Goal: Information Seeking & Learning: Learn about a topic

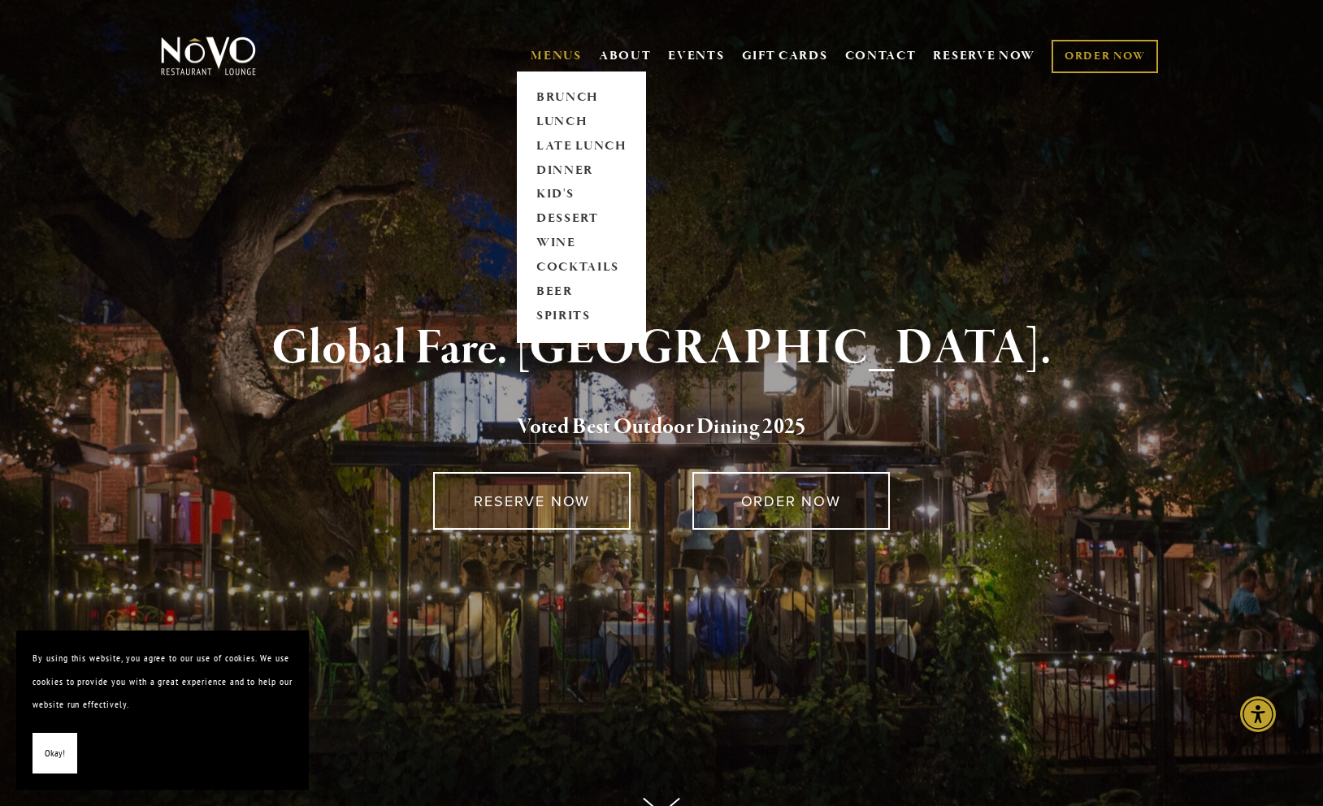
click at [569, 59] on link "MENUS" at bounding box center [556, 56] width 51 height 16
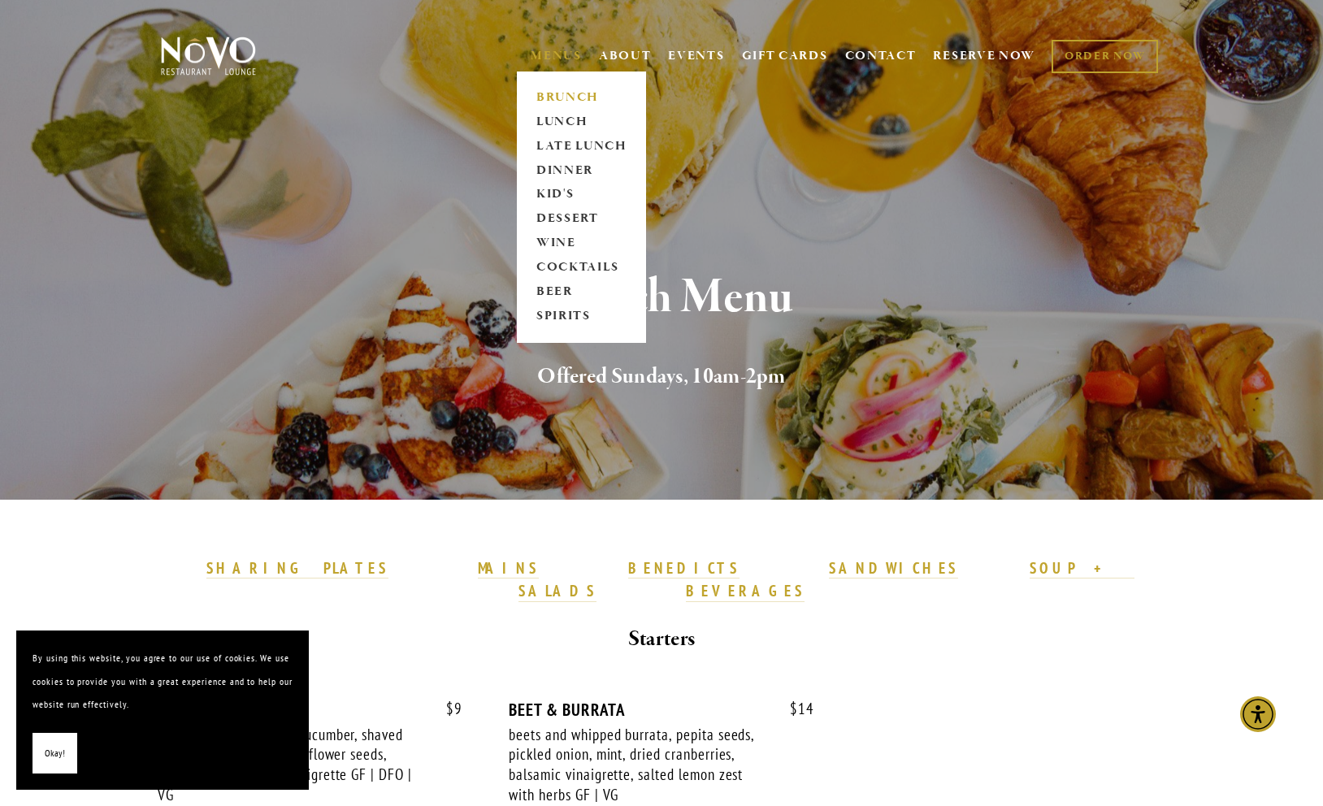
click at [558, 93] on link "BRUNCH" at bounding box center [582, 97] width 102 height 24
click at [557, 119] on link "LUNCH" at bounding box center [582, 122] width 102 height 24
click at [564, 146] on link "LATE LUNCH" at bounding box center [582, 146] width 102 height 24
click at [558, 168] on link "DINNER" at bounding box center [582, 170] width 102 height 24
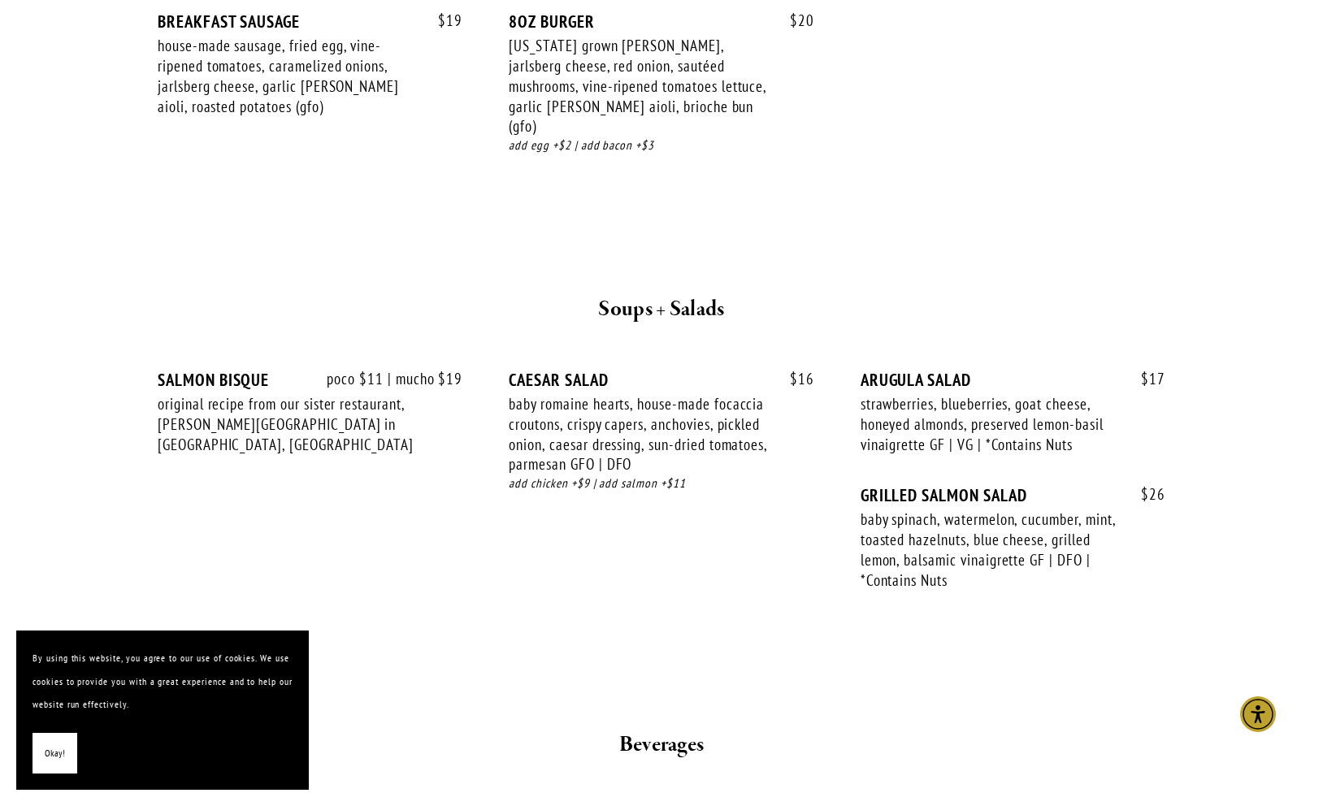
scroll to position [2711, 0]
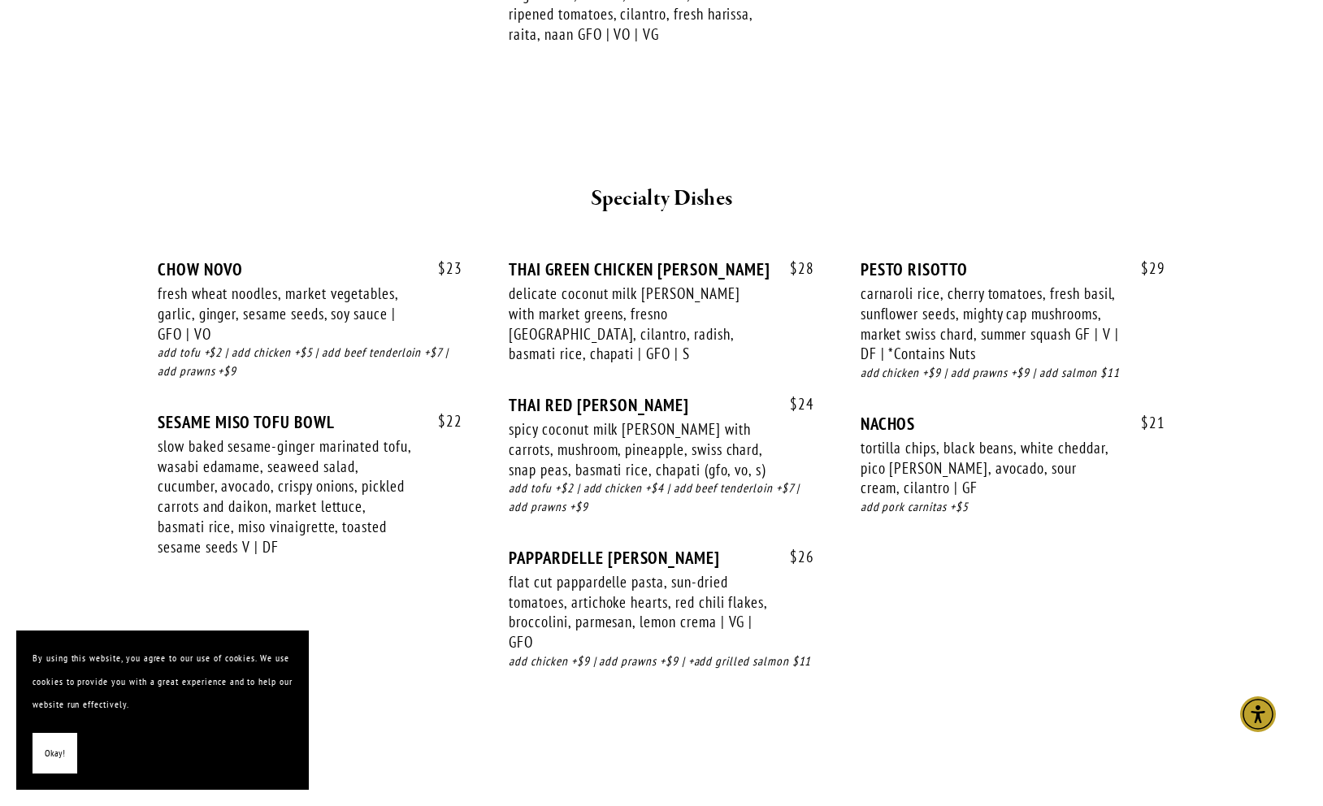
scroll to position [2761, 0]
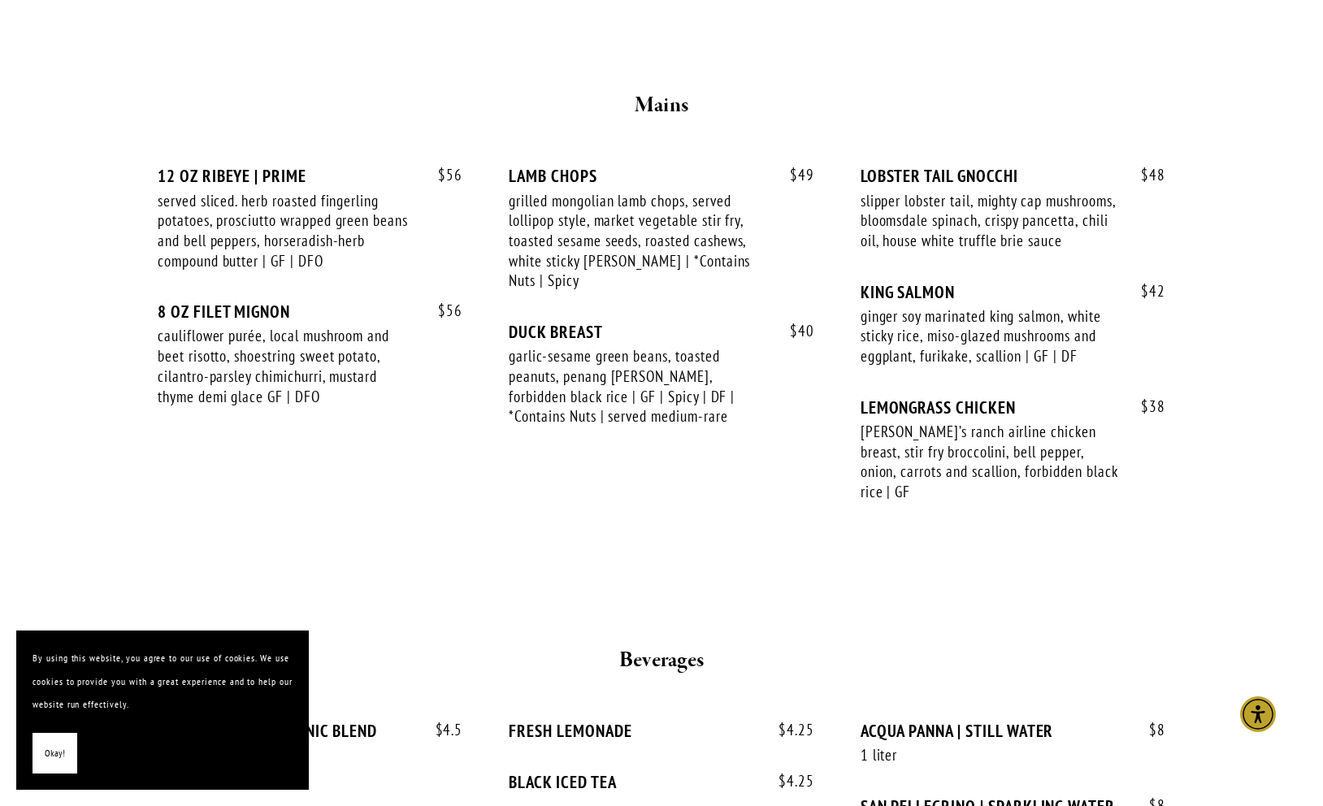
scroll to position [2694, 0]
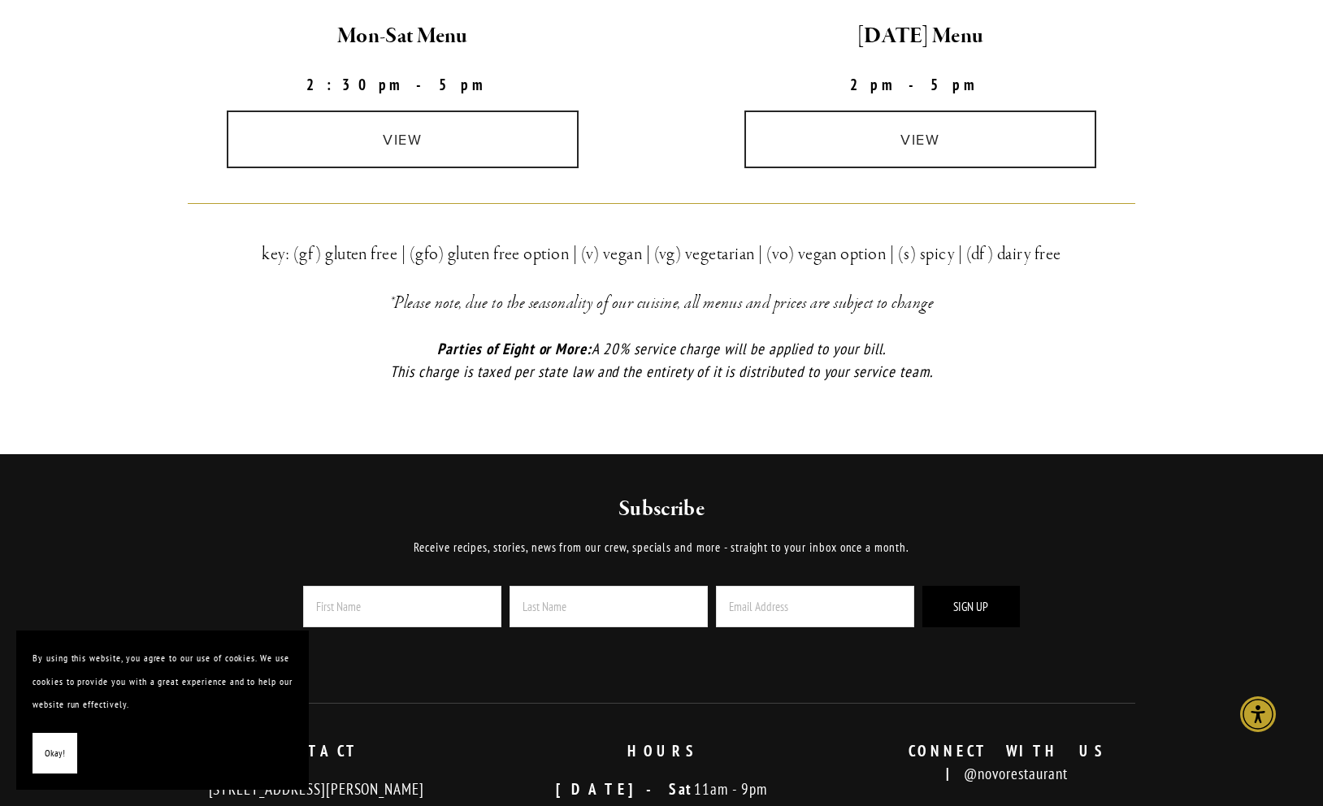
scroll to position [536, 0]
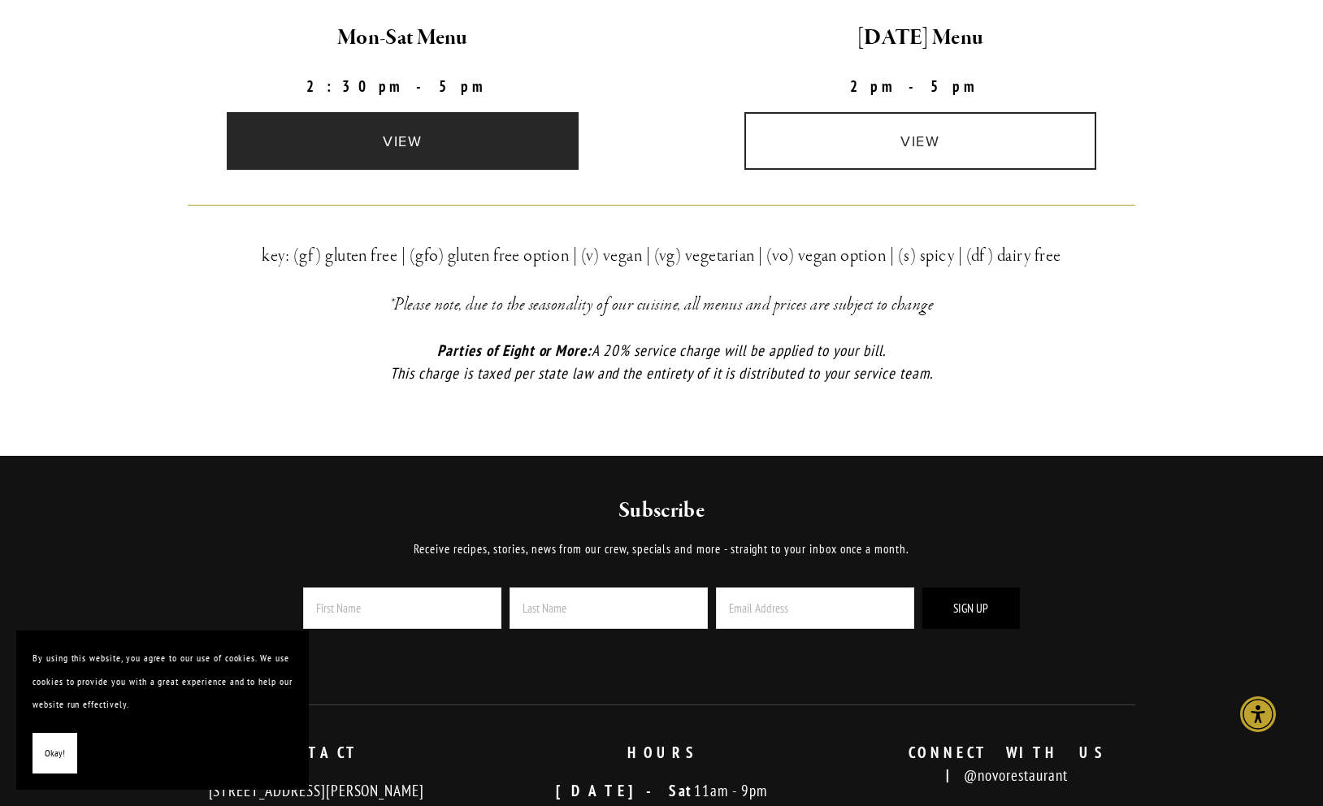
click at [488, 141] on link "view" at bounding box center [403, 141] width 353 height 58
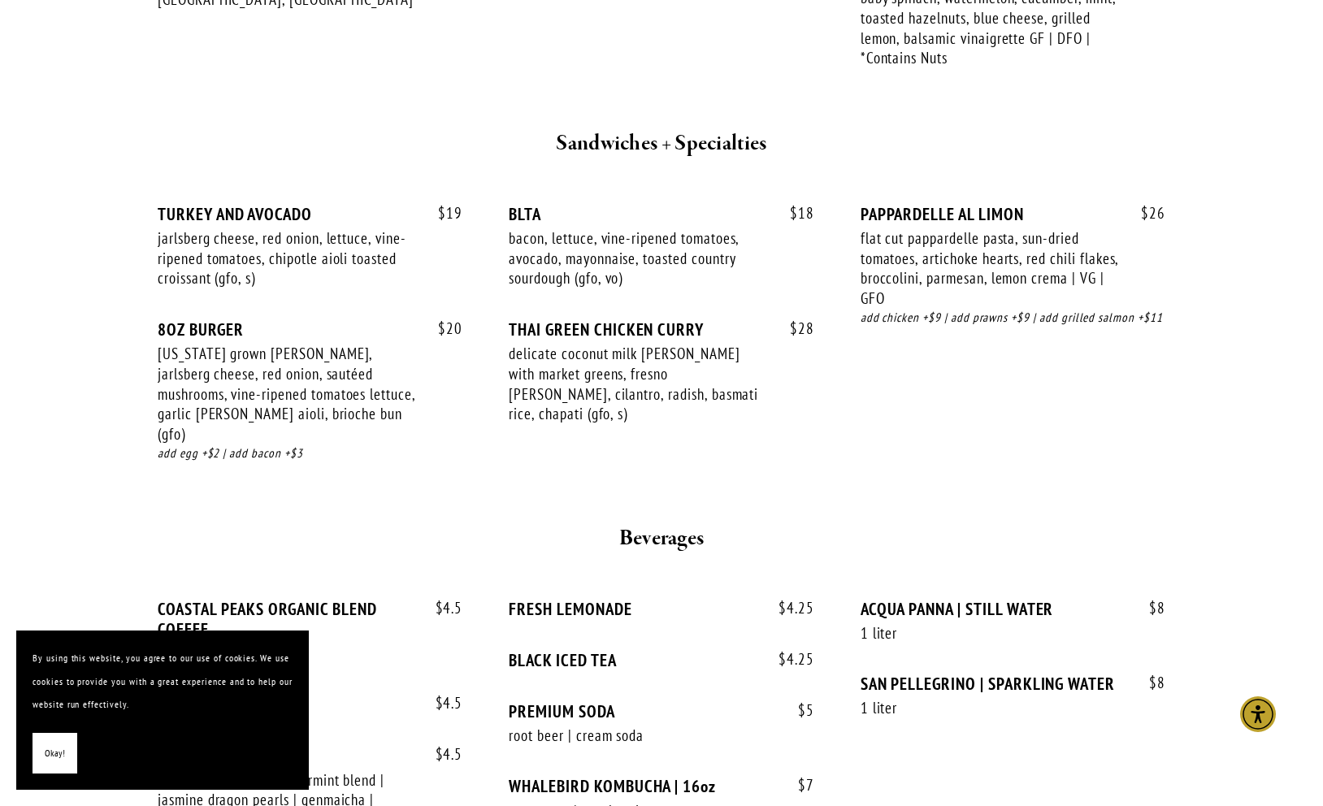
scroll to position [1757, 0]
